Goal: Task Accomplishment & Management: Use online tool/utility

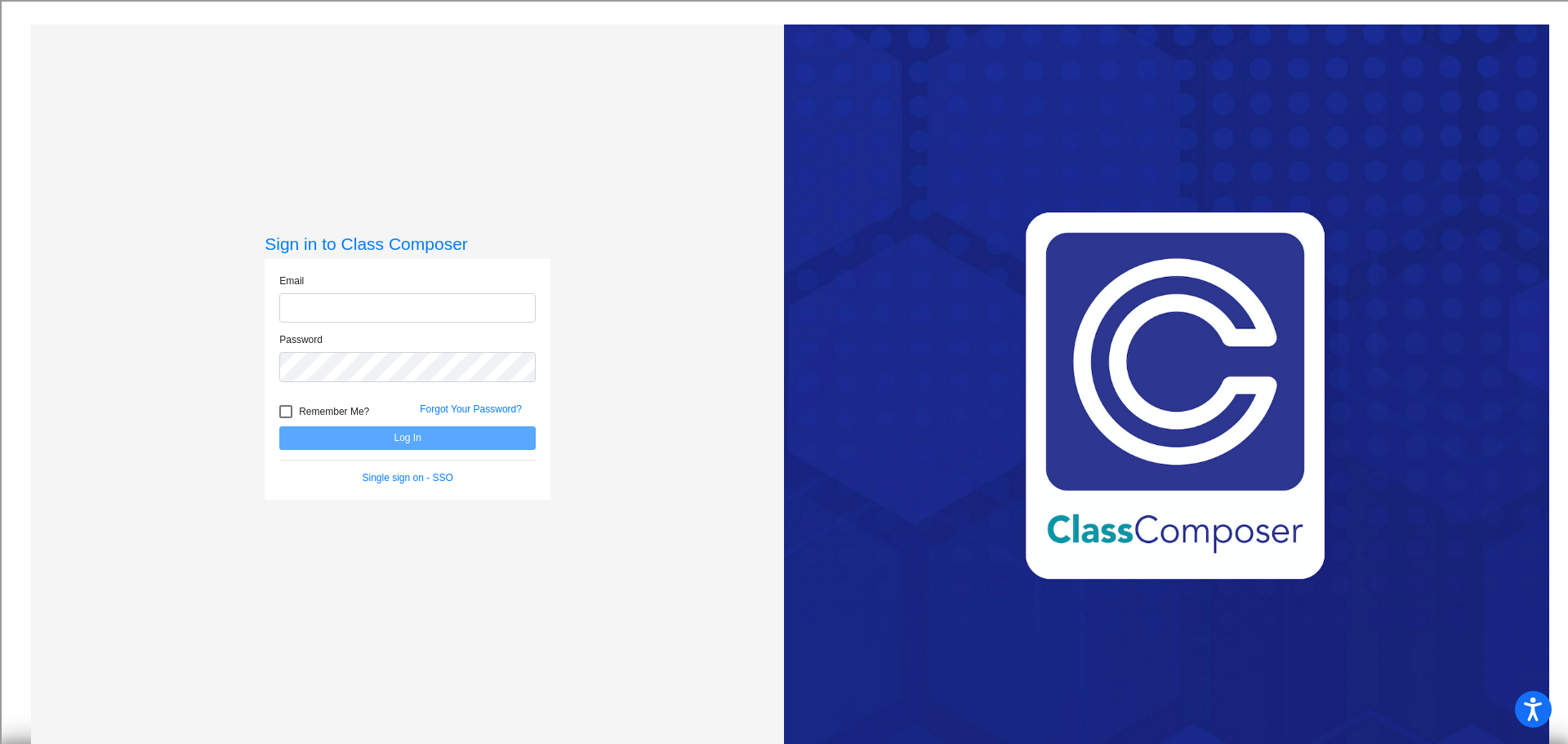
type input "[EMAIL_ADDRESS][DOMAIN_NAME]"
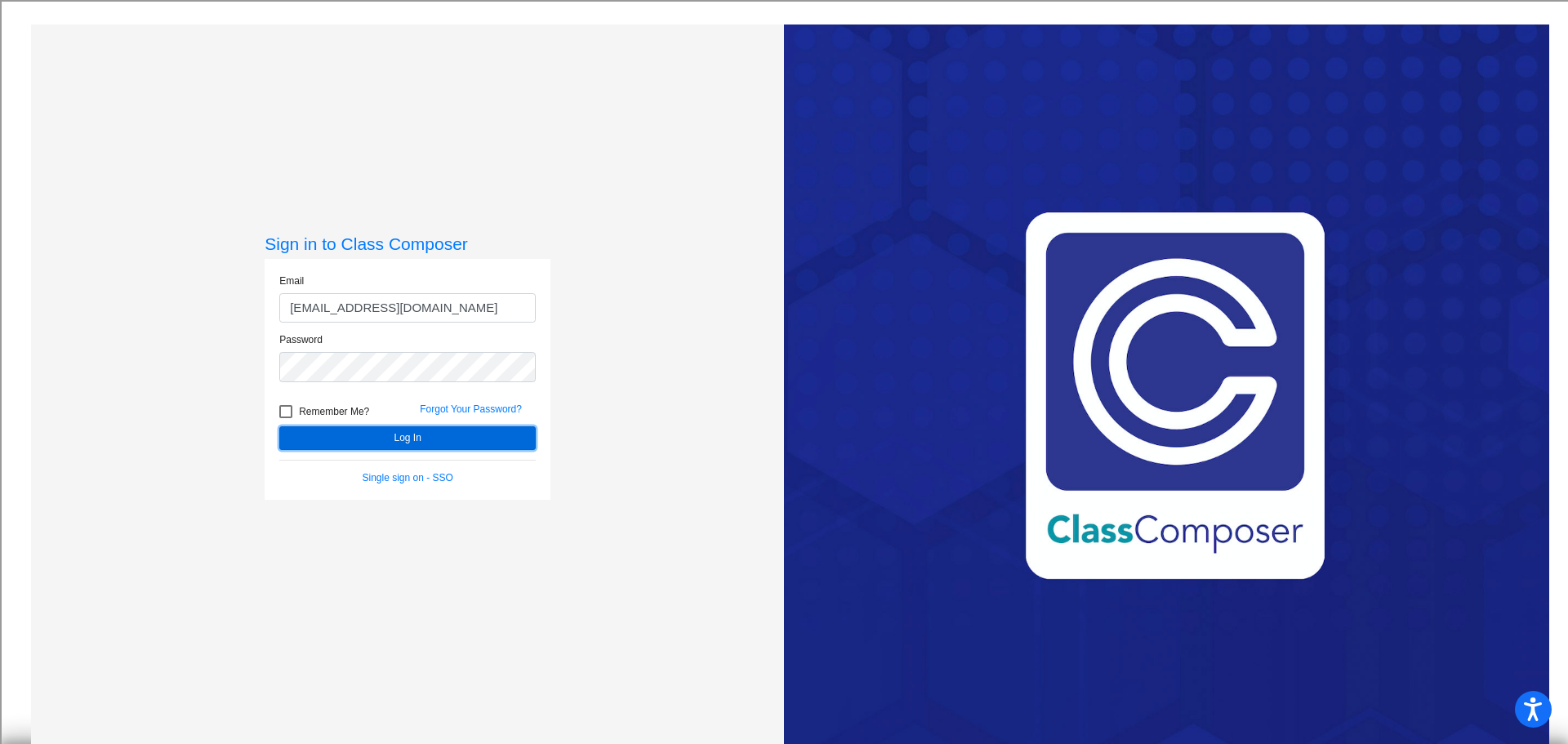
click at [416, 444] on button "Log In" at bounding box center [408, 438] width 257 height 24
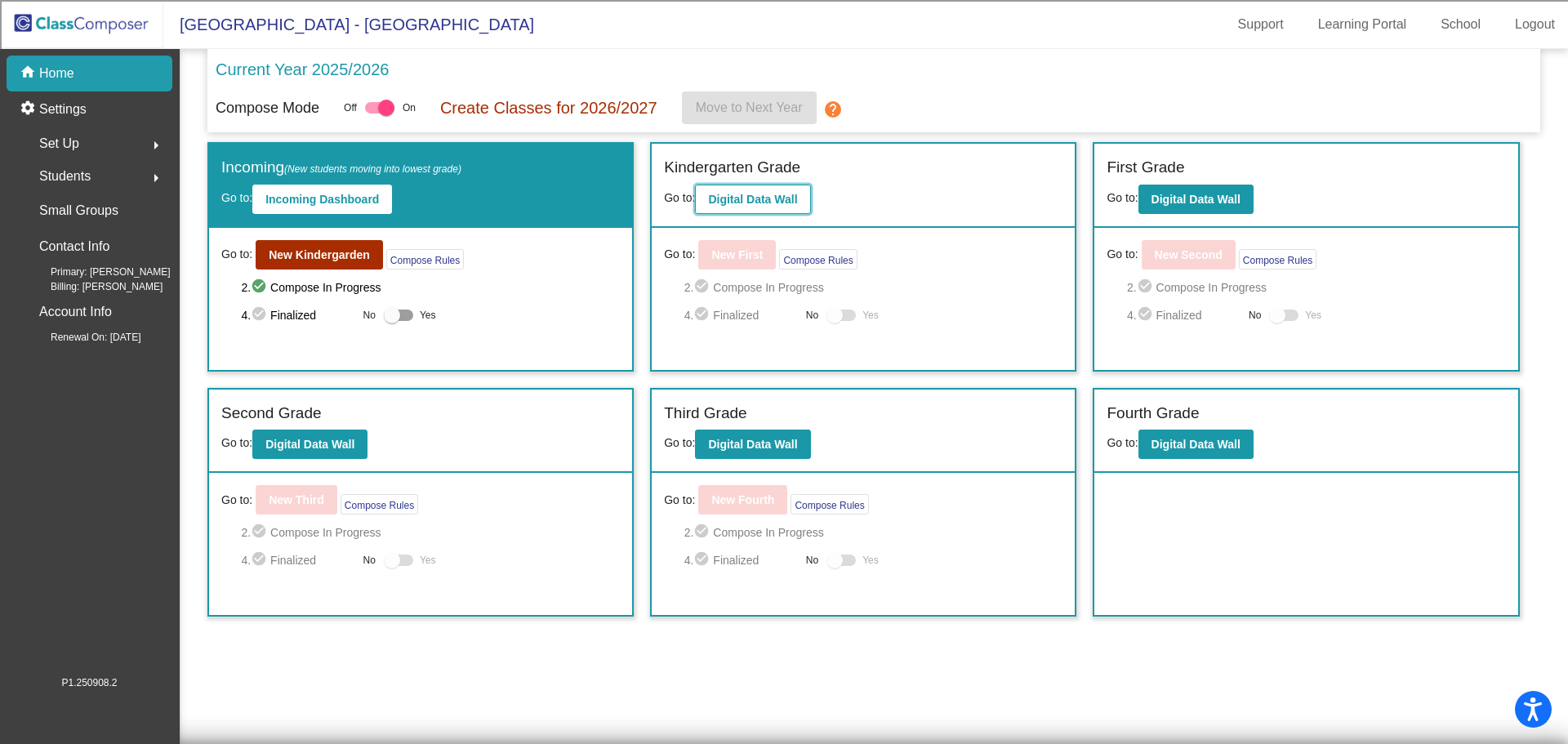
click at [765, 208] on button "Digital Data Wall" at bounding box center [752, 199] width 115 height 30
click at [327, 251] on b "New Kindergarden" at bounding box center [320, 255] width 101 height 13
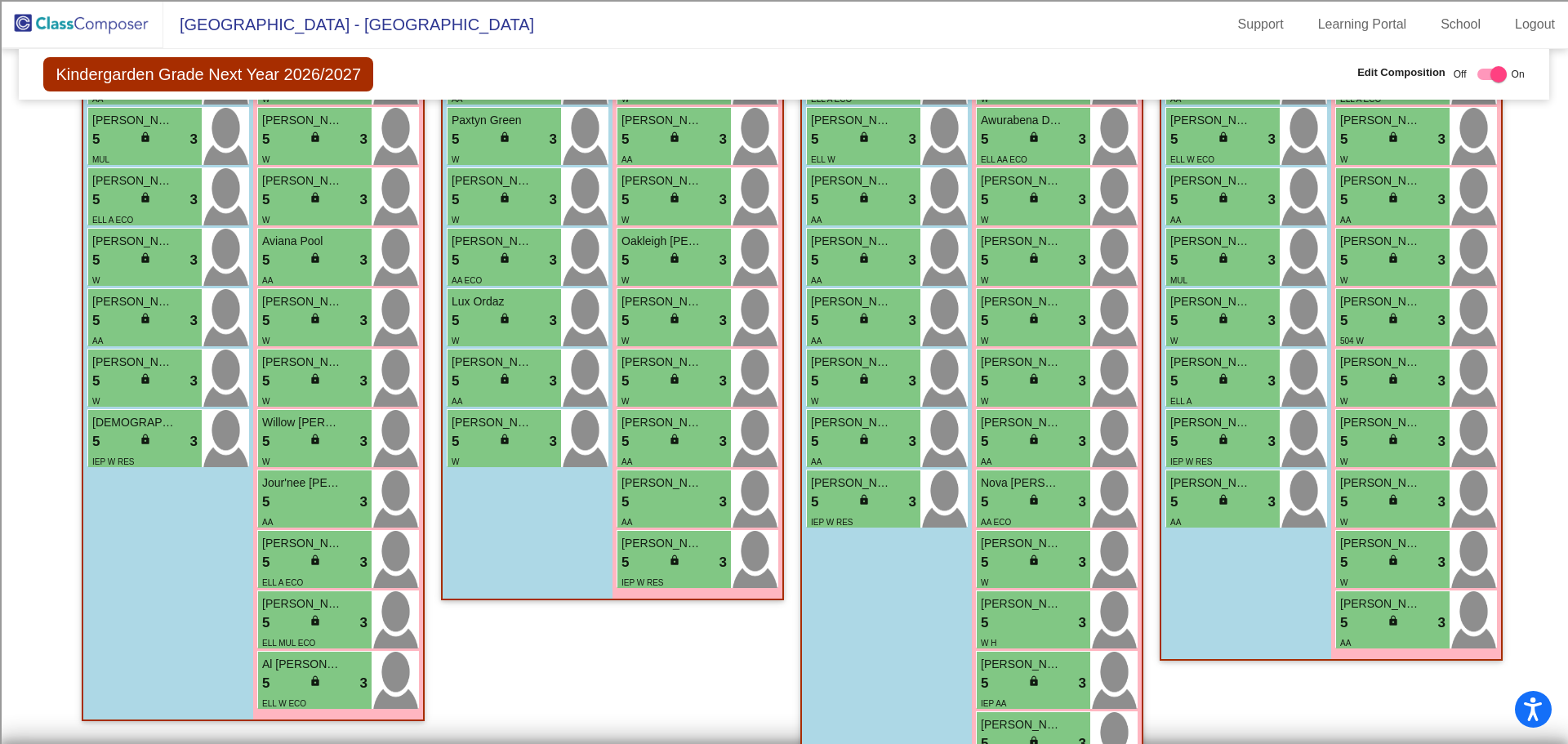
scroll to position [516, 0]
